Goal: Navigation & Orientation: Find specific page/section

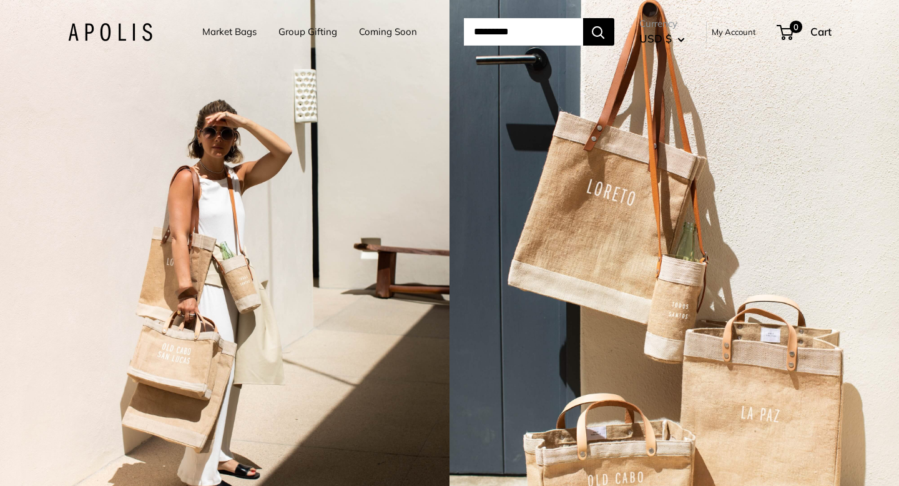
click at [239, 34] on link "Market Bags" at bounding box center [229, 31] width 54 height 17
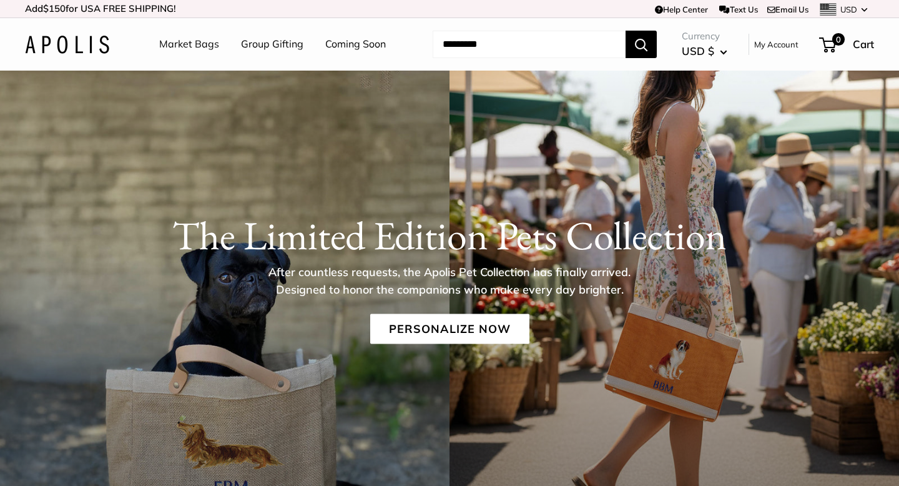
click at [277, 45] on link "Group Gifting" at bounding box center [272, 44] width 62 height 19
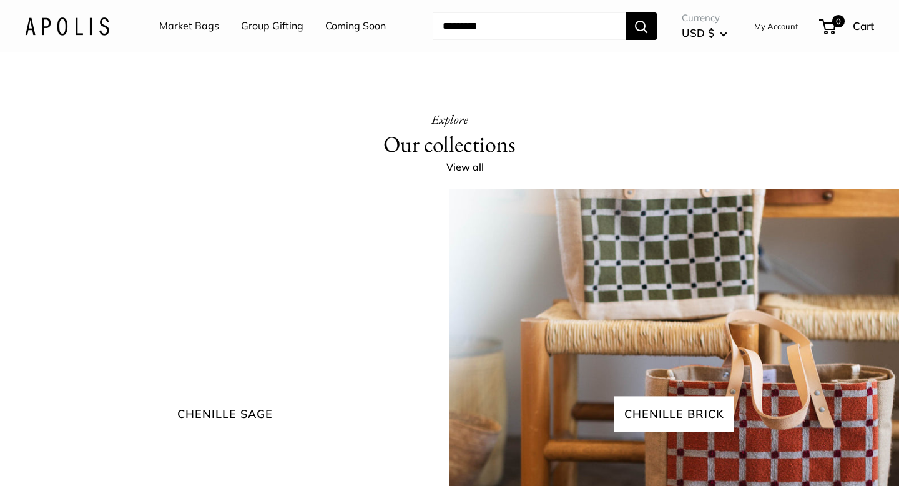
scroll to position [2445, 0]
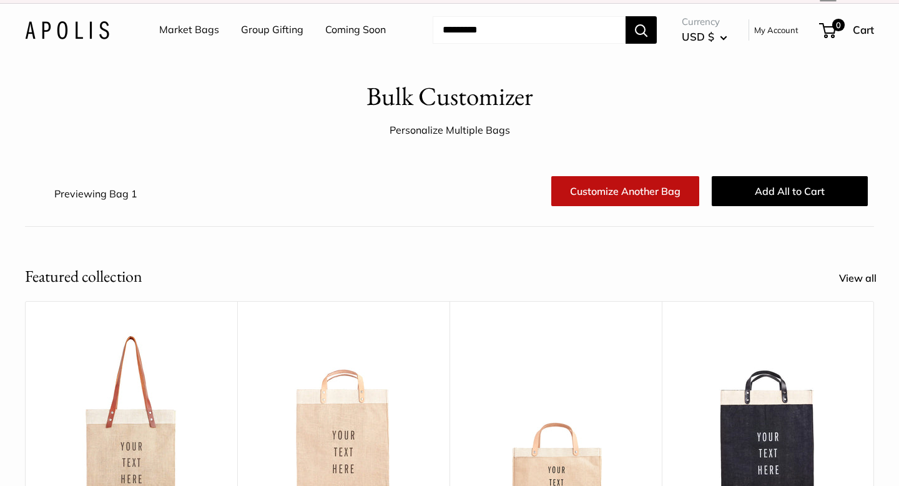
scroll to position [16, 0]
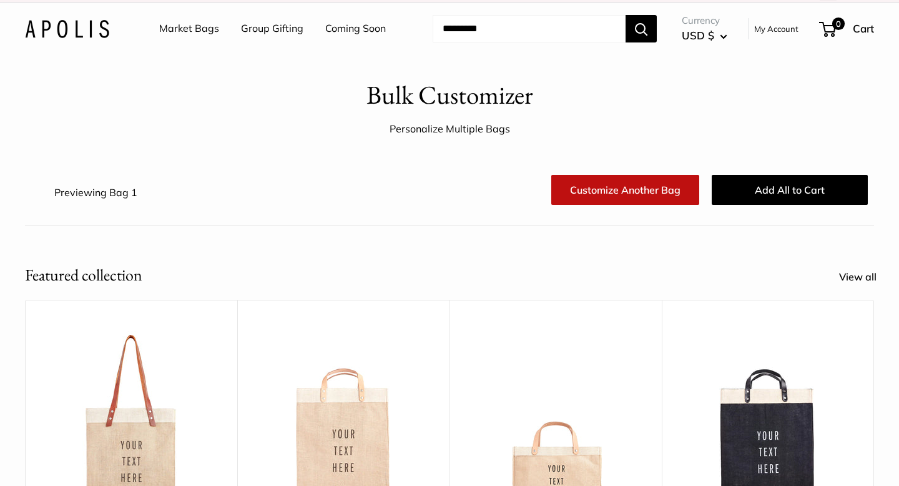
click at [185, 28] on link "Market Bags" at bounding box center [189, 28] width 60 height 19
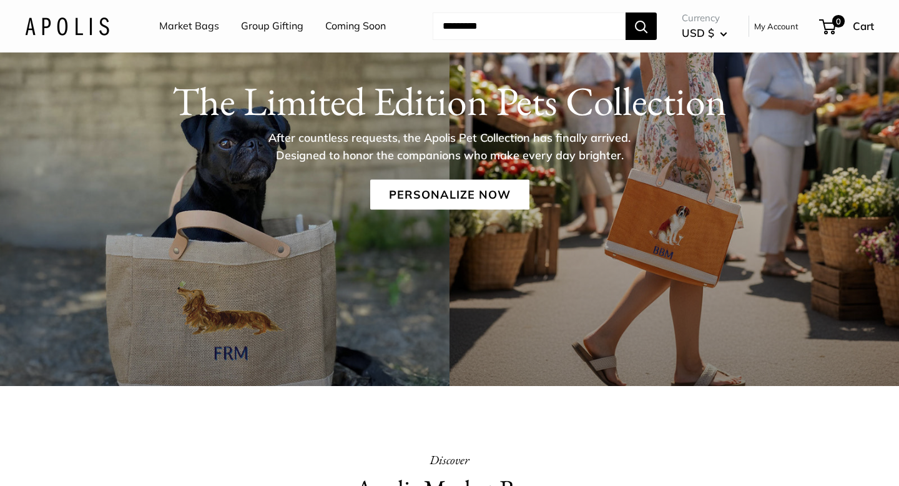
scroll to position [114, 0]
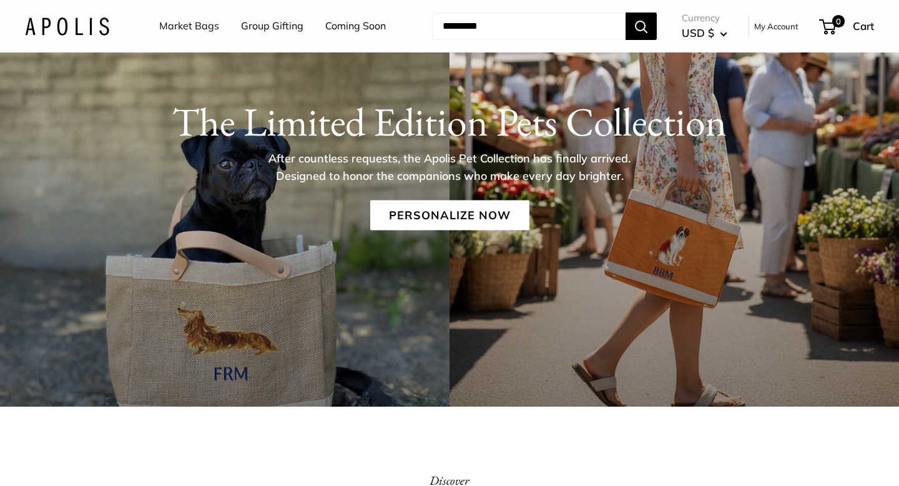
click at [339, 25] on link "Coming Soon" at bounding box center [355, 26] width 61 height 19
